Goal: Information Seeking & Learning: Learn about a topic

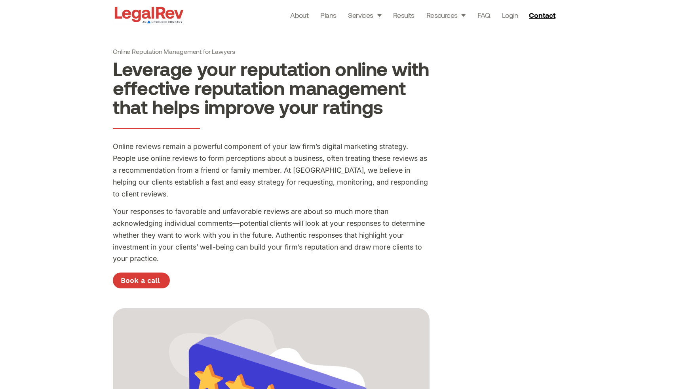
click at [145, 15] on img at bounding box center [149, 15] width 73 height 20
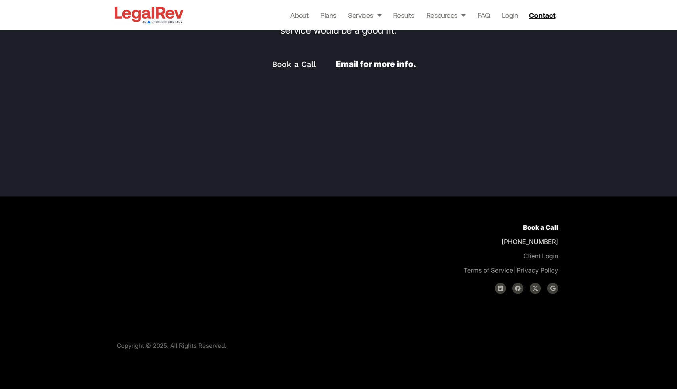
scroll to position [2918, 0]
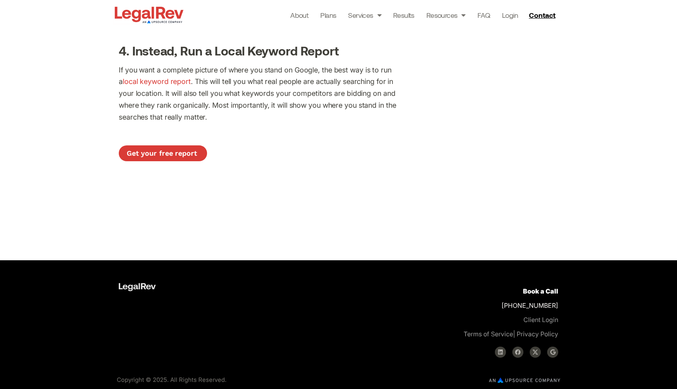
scroll to position [711, 0]
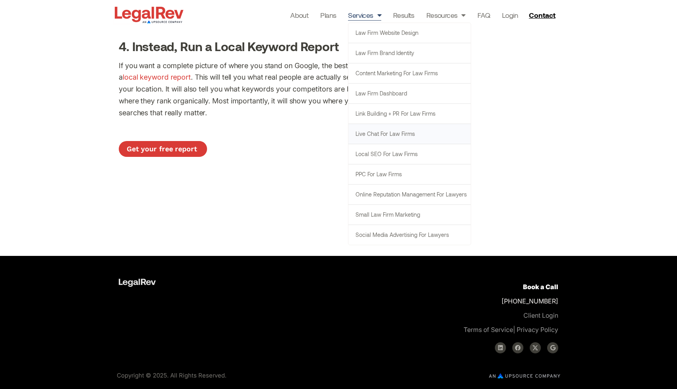
click at [436, 130] on link "Live Chat for Law Firms" at bounding box center [410, 134] width 122 height 20
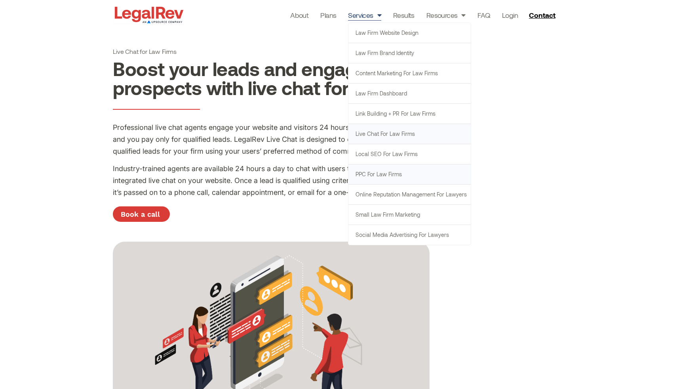
click at [415, 172] on link "PPC for Law Firms" at bounding box center [410, 174] width 122 height 20
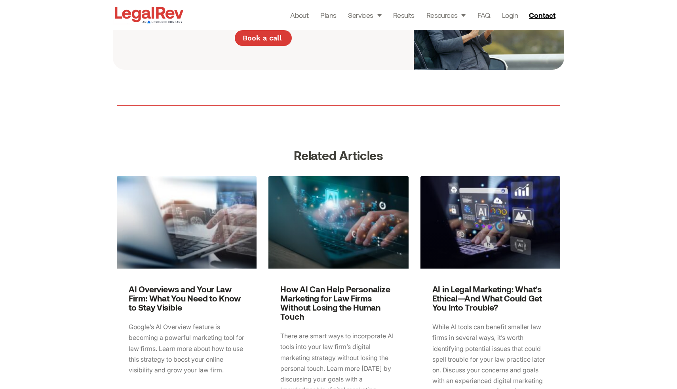
scroll to position [1003, 0]
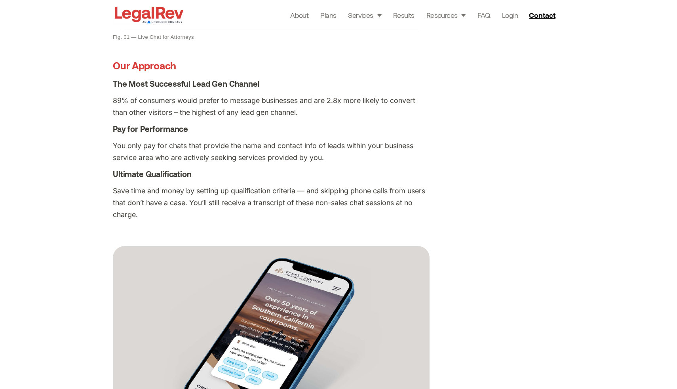
scroll to position [438, 0]
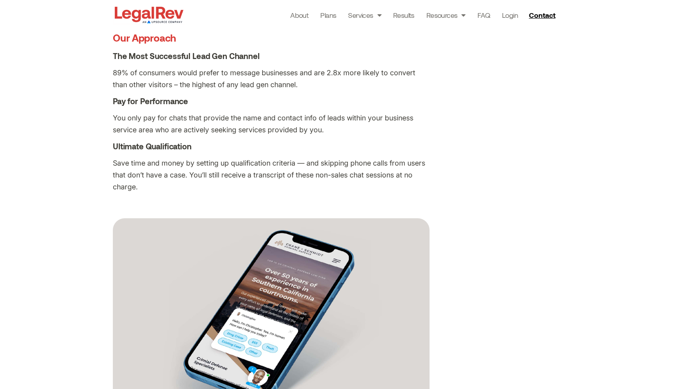
click at [152, 10] on img at bounding box center [149, 15] width 73 height 20
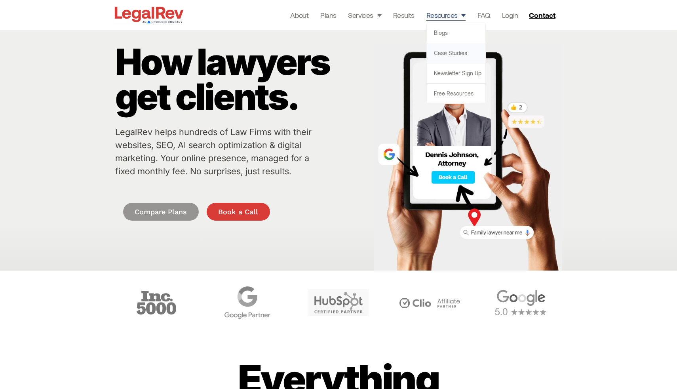
click at [457, 56] on link "Case Studies" at bounding box center [456, 53] width 59 height 20
